Goal: Information Seeking & Learning: Learn about a topic

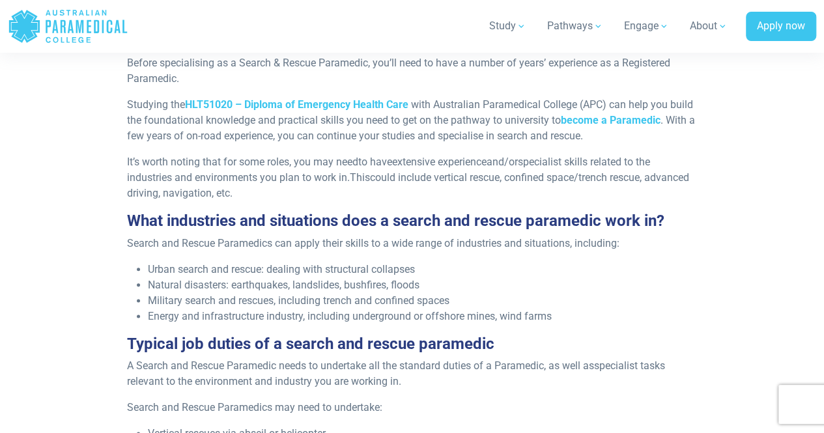
scroll to position [668, 0]
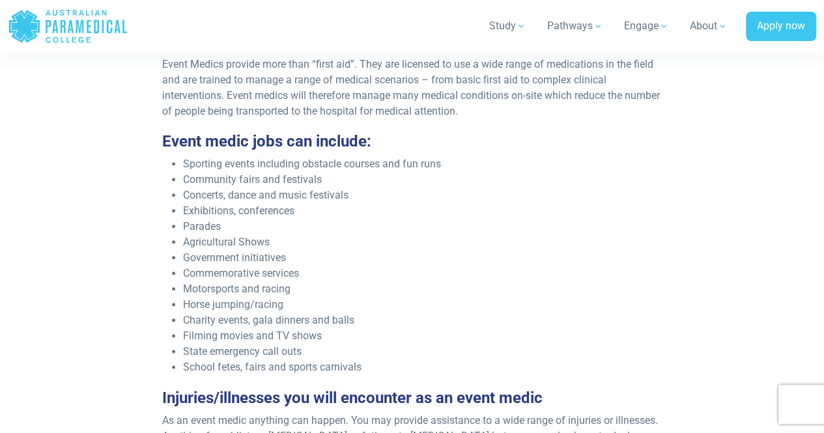
scroll to position [607, 0]
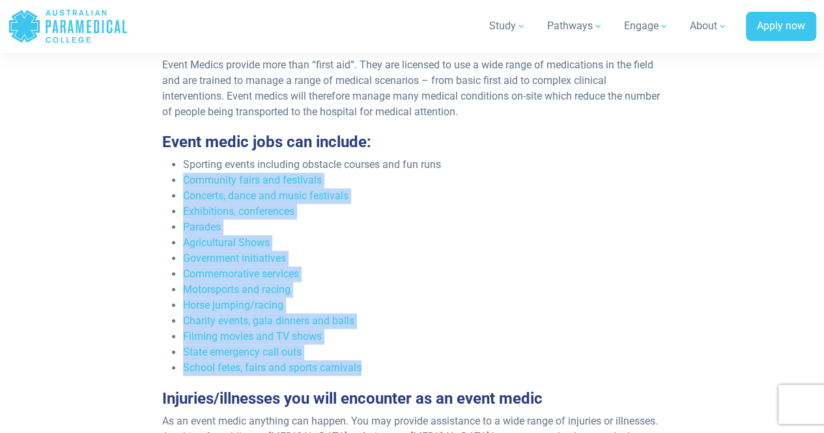
drag, startPoint x: 185, startPoint y: 178, endPoint x: 367, endPoint y: 369, distance: 264.0
click at [367, 369] on ul "Sporting events including obstacle courses and fun runs Community fairs and fes…" at bounding box center [412, 266] width 500 height 219
copy ul "Community fairs and festivals Concerts, dance and music festivals Exhibitions, …"
